Goal: Task Accomplishment & Management: Complete application form

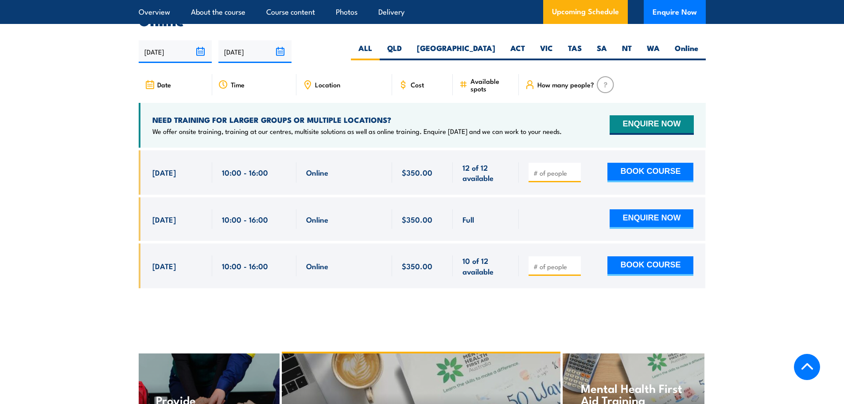
scroll to position [1860, 0]
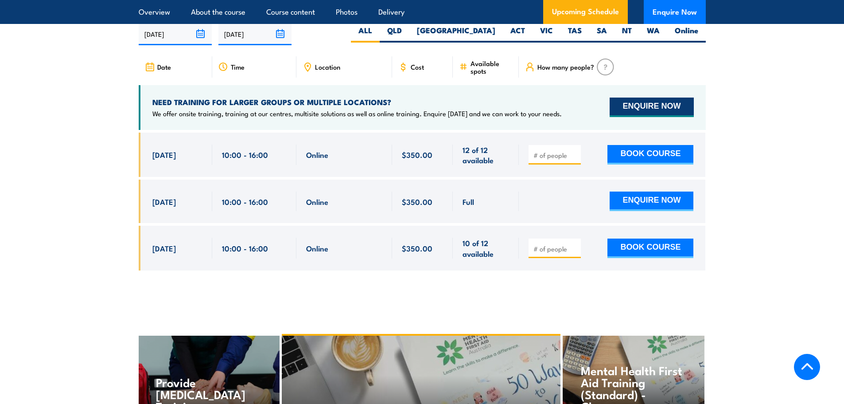
click at [663, 97] on button "ENQUIRE NOW" at bounding box center [652, 106] width 84 height 19
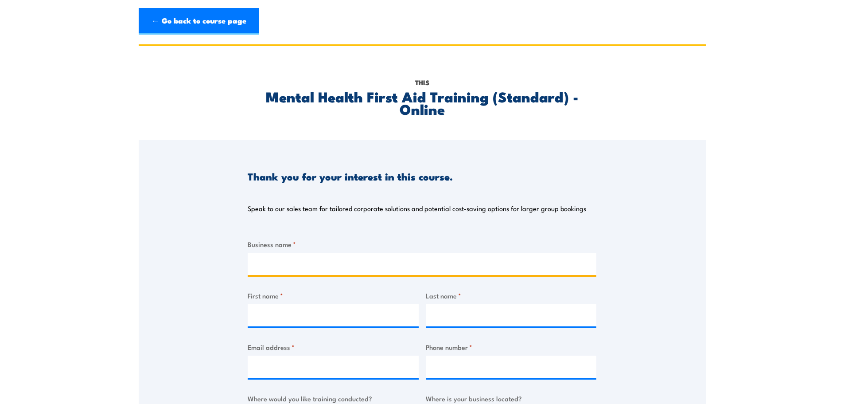
click at [292, 265] on input "Business name *" at bounding box center [422, 264] width 349 height 22
click at [312, 267] on input "d'Arenberg Ptyu Ltd" at bounding box center [422, 264] width 349 height 22
type input "d'Arenberg Pty Ltd"
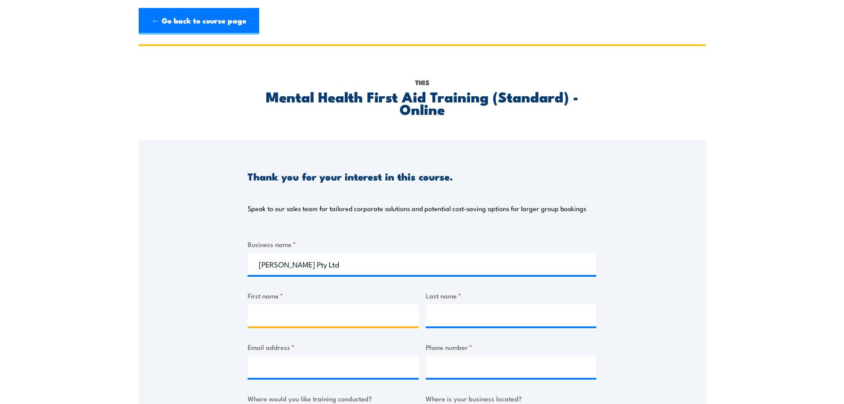
click at [306, 311] on input "First name *" at bounding box center [333, 315] width 171 height 22
type input "Dee"
type input "Hoad"
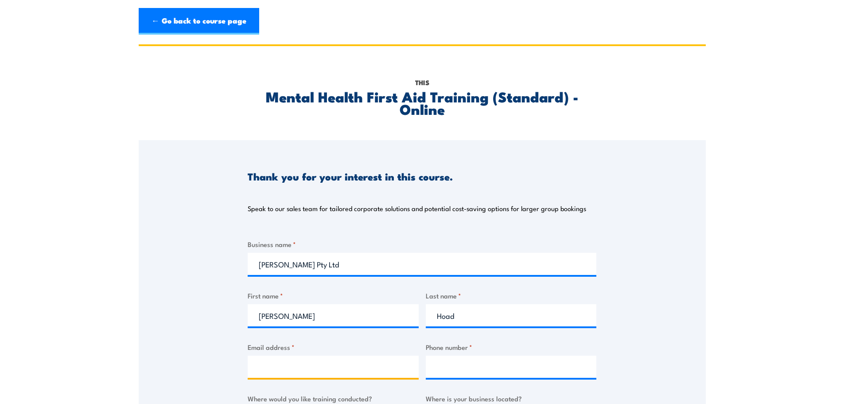
type input "dhoad@darenberg.com.au"
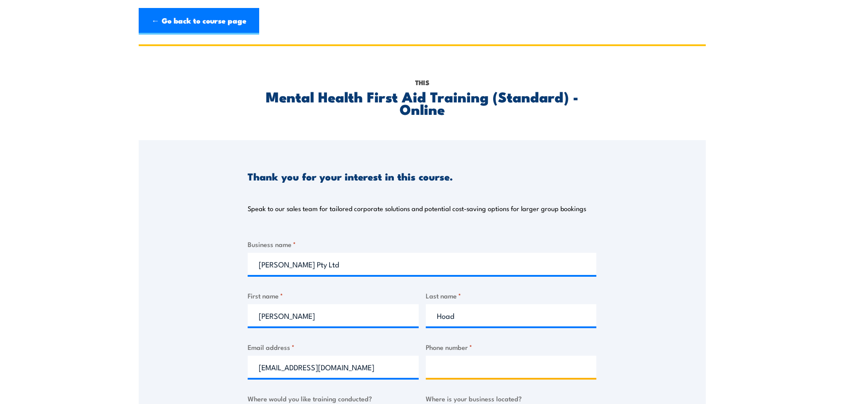
type input "0414889009"
select select "SA"
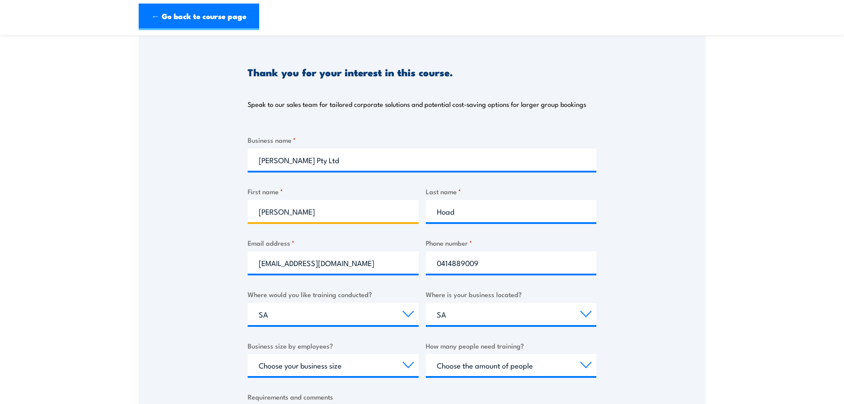
scroll to position [168, 0]
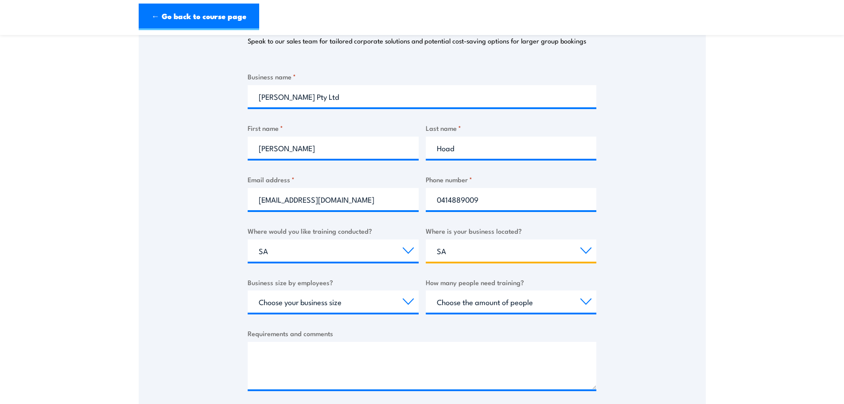
click at [451, 251] on select "Select a state or territory QLD NSW VIC SA ACT WA TAS NT" at bounding box center [511, 250] width 171 height 22
click at [426, 239] on select "Select a state or territory QLD NSW VIC SA ACT WA TAS NT" at bounding box center [511, 250] width 171 height 22
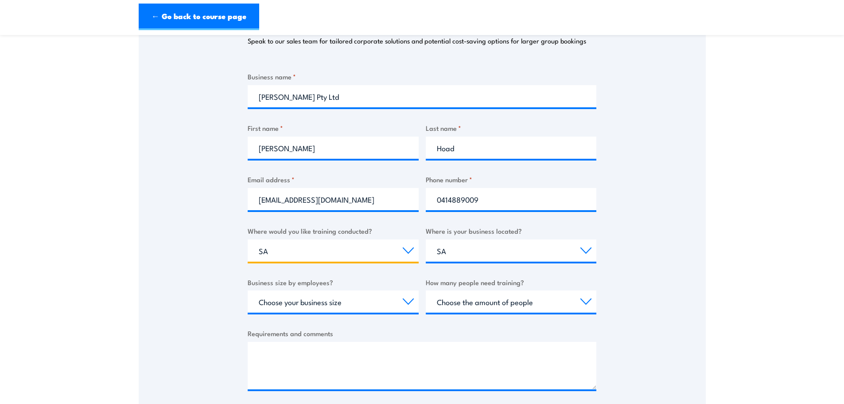
click at [269, 252] on select "Select a state or territory Nationally - multiple locations QLD NSW VIC SA ACT …" at bounding box center [333, 250] width 171 height 22
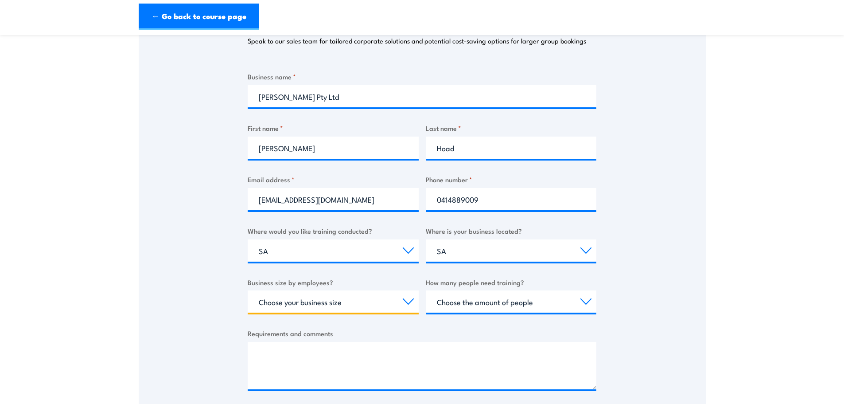
click at [409, 299] on select "Choose your business size 1 to 19 20 to 199 200+" at bounding box center [333, 301] width 171 height 22
select select "20 to 199"
click at [248, 290] on select "Choose your business size 1 to 19 20 to 199 200+" at bounding box center [333, 301] width 171 height 22
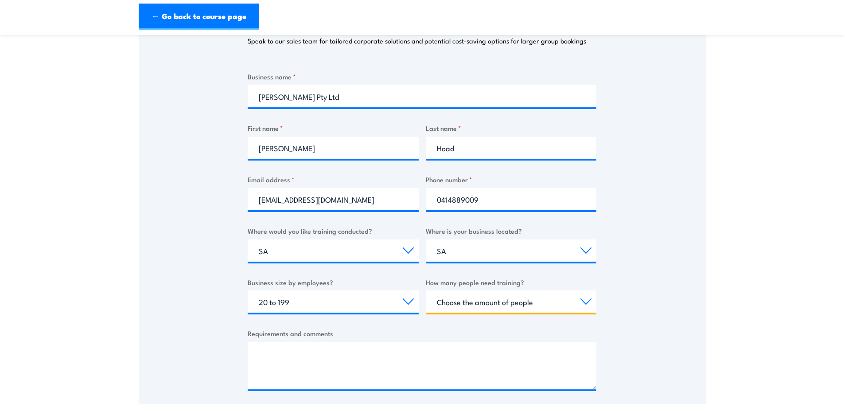
click at [516, 303] on select "Choose the amount of people 1 to 4 5 to 19 20+" at bounding box center [511, 301] width 171 height 22
select select "5 to 19"
click at [426, 290] on select "Choose the amount of people 1 to 4 5 to 19 20+" at bounding box center [511, 301] width 171 height 22
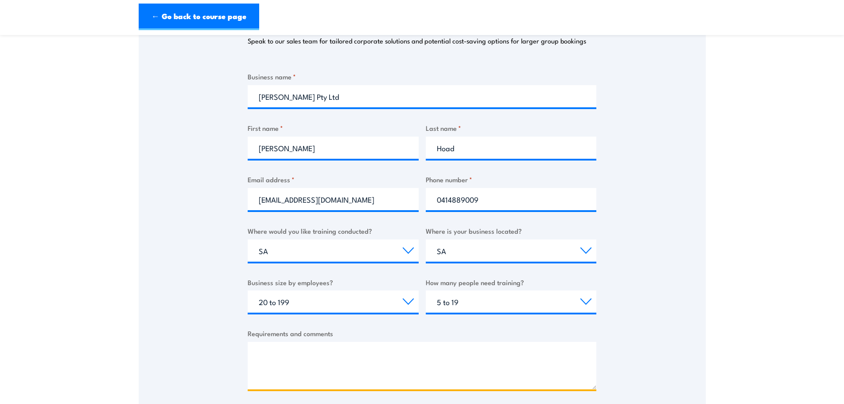
click at [286, 353] on textarea "Requirements and comments" at bounding box center [422, 365] width 349 height 47
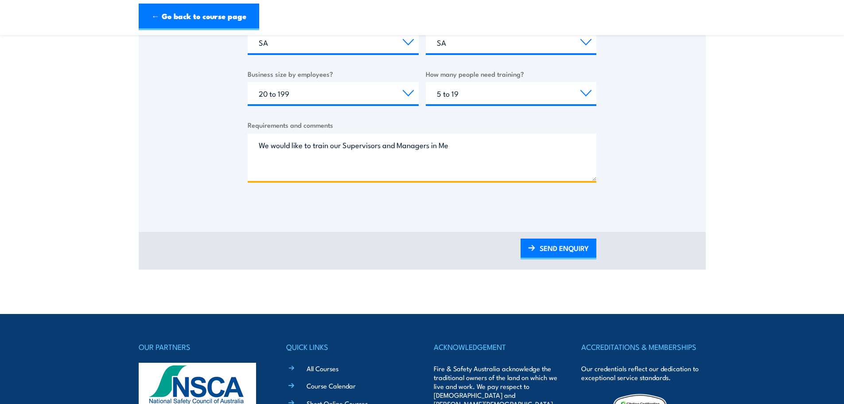
scroll to position [374, 0]
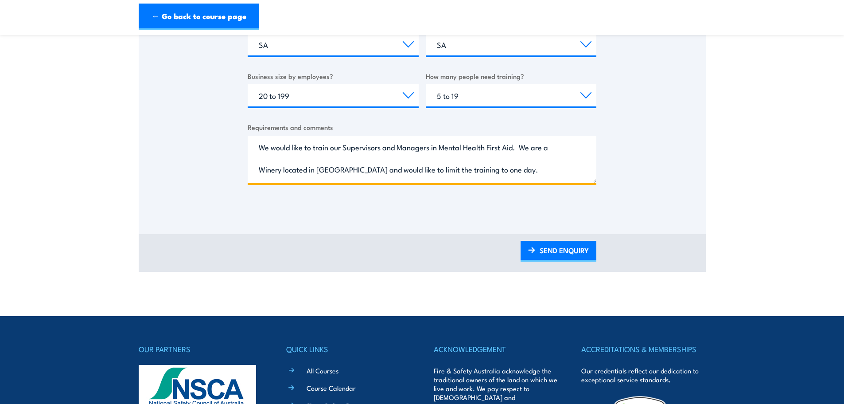
click at [511, 171] on textarea "We would like to train our Supervisors and Managers in Mental Health First Aid.…" at bounding box center [422, 159] width 349 height 47
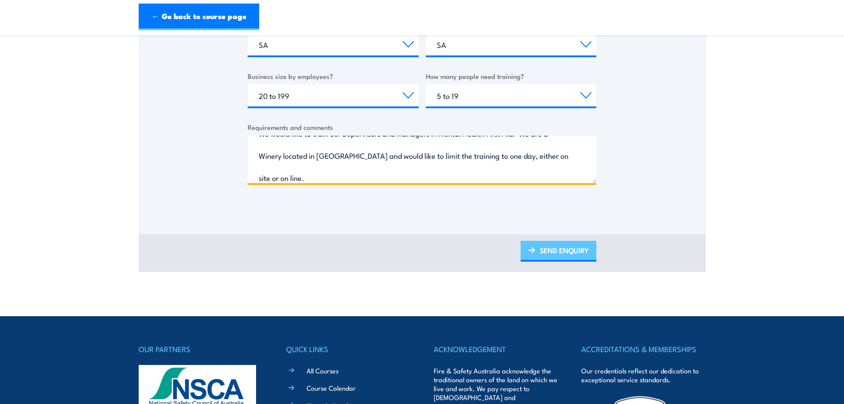
type textarea "We would like to train our Supervisors and Managers in Mental Health First Aid.…"
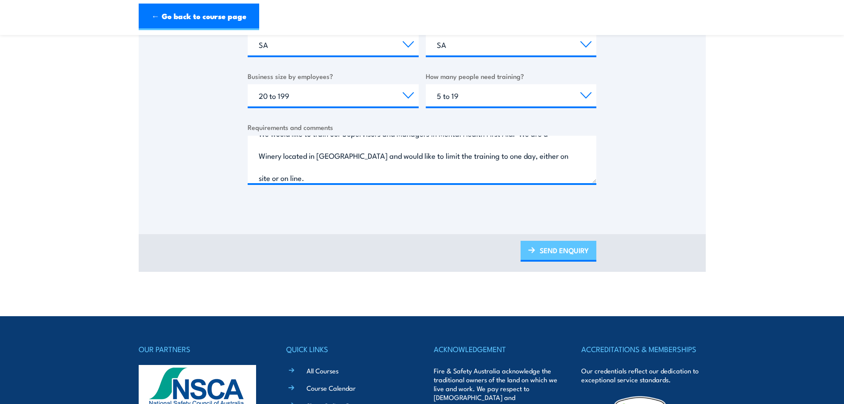
drag, startPoint x: 568, startPoint y: 253, endPoint x: 564, endPoint y: 248, distance: 6.6
click at [568, 253] on link "SEND ENQUIRY" at bounding box center [559, 251] width 76 height 21
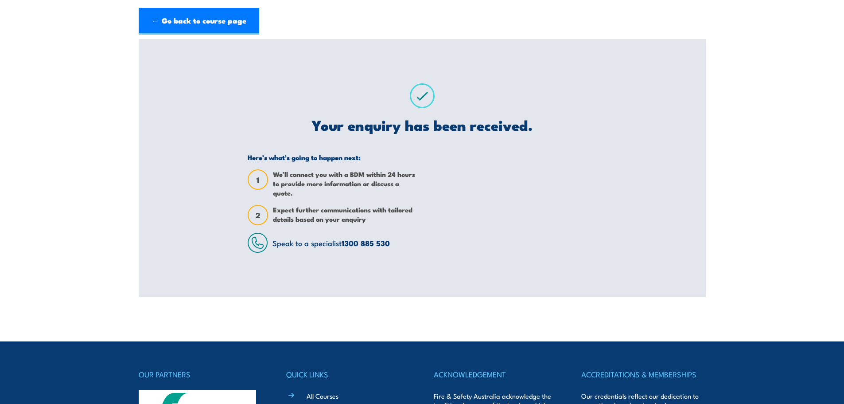
scroll to position [0, 0]
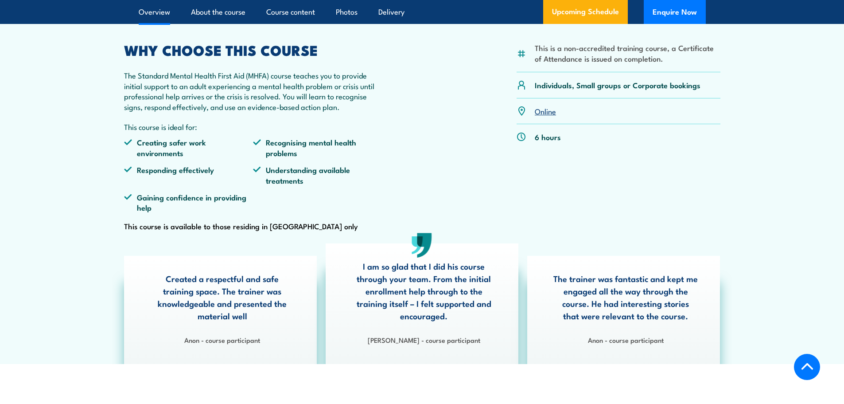
scroll to position [282, 0]
